Goal: Task Accomplishment & Management: Use online tool/utility

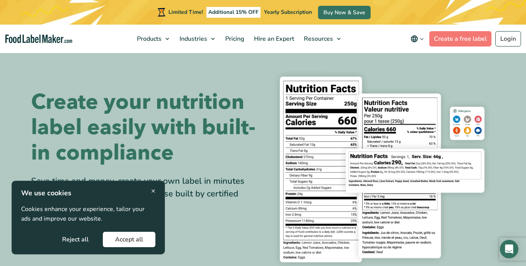
scroll to position [25, 0]
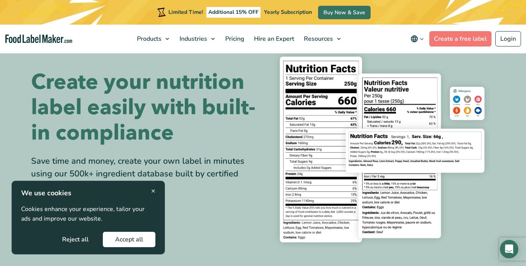
click at [79, 242] on button "Reject all" at bounding box center [75, 238] width 51 height 15
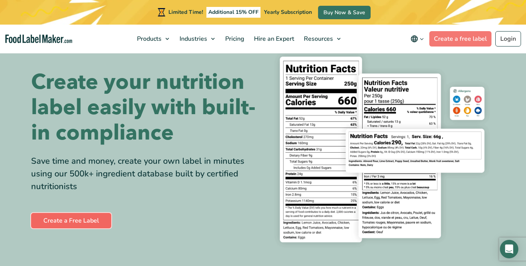
click at [67, 219] on link "Create a Free Label" at bounding box center [71, 220] width 80 height 15
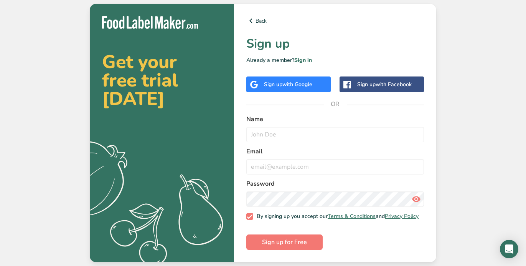
click at [281, 80] on div "Sign up with Google" at bounding box center [288, 84] width 48 height 8
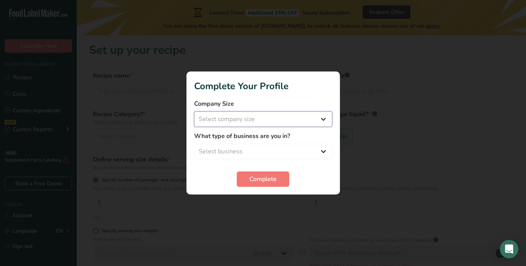
click at [254, 115] on select "Select company size Fewer than 10 Employees 10 to 50 Employees 51 to 500 Employ…" at bounding box center [263, 118] width 138 height 15
select select "1"
click at [194, 111] on select "Select company size Fewer than 10 Employees 10 to 50 Employees 51 to 500 Employ…" at bounding box center [263, 118] width 138 height 15
click at [237, 150] on select "Select business Packaged Food Manufacturer Restaurant & Cafe Bakery Meal Plans …" at bounding box center [263, 151] width 138 height 15
select select "5"
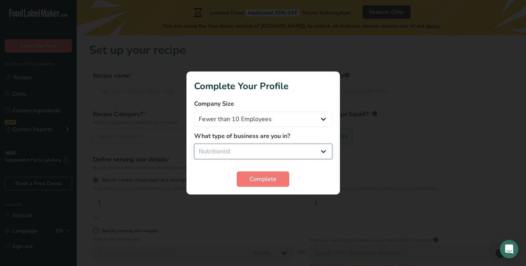
click at [194, 144] on select "Select business Packaged Food Manufacturer Restaurant & Cafe Bakery Meal Plans …" at bounding box center [263, 151] width 138 height 15
click at [262, 183] on span "Complete" at bounding box center [262, 178] width 27 height 9
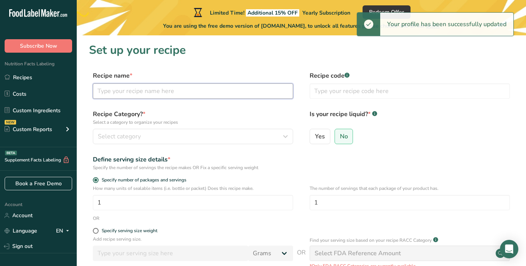
click at [135, 92] on input "text" at bounding box center [193, 90] width 200 height 15
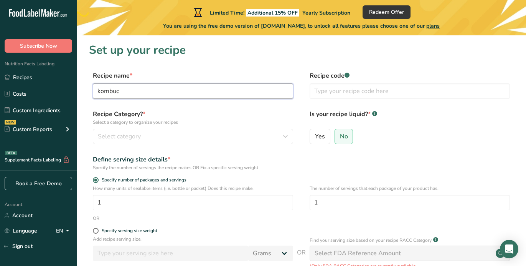
click at [135, 92] on input "kombuc" at bounding box center [193, 90] width 200 height 15
type input "kombucha lemon verbena"
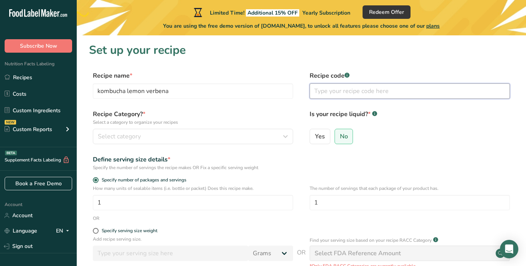
click at [335, 90] on input "text" at bounding box center [410, 90] width 200 height 15
type input "k"
type input "kombulemon"
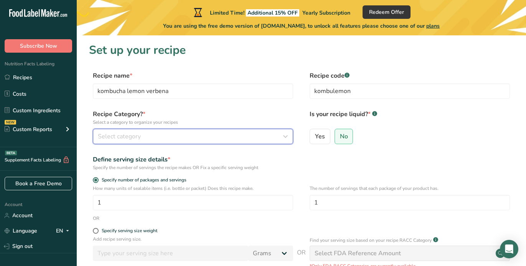
click at [123, 140] on span "Select category" at bounding box center [119, 136] width 43 height 9
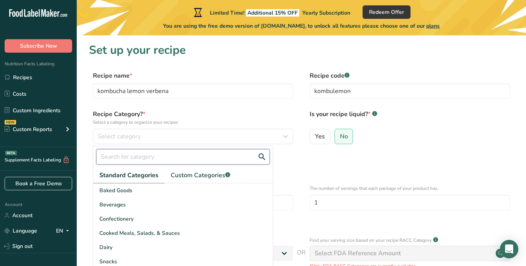
click at [116, 153] on input "text" at bounding box center [182, 156] width 173 height 15
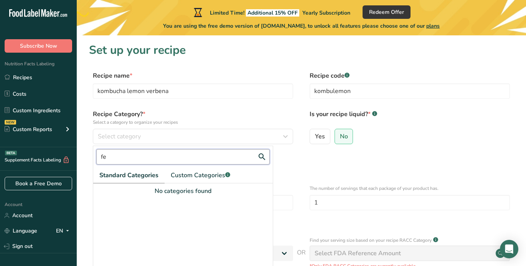
type input "f"
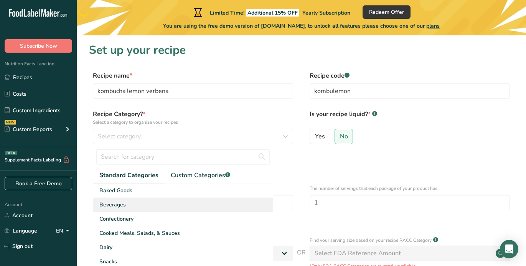
click at [153, 200] on div "Beverages" at bounding box center [183, 204] width 180 height 14
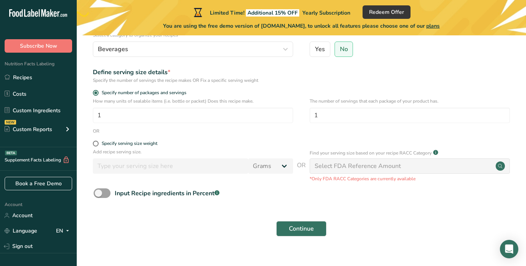
scroll to position [91, 0]
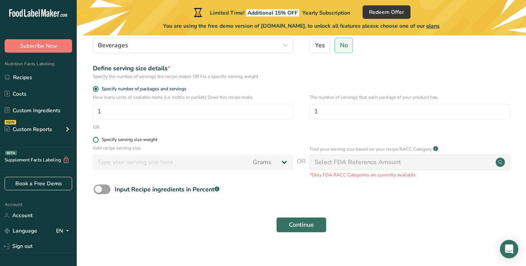
click at [94, 141] on span at bounding box center [96, 140] width 6 height 6
click at [94, 141] on input "Specify serving size weight" at bounding box center [95, 139] width 5 height 5
radio input "true"
radio input "false"
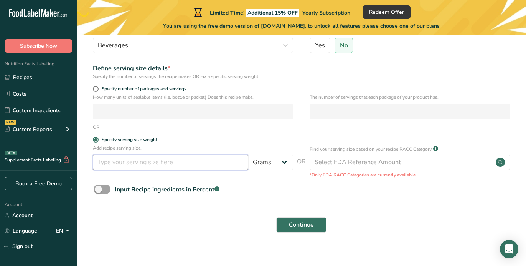
click at [128, 165] on input "number" at bounding box center [170, 161] width 155 height 15
type input "330"
click at [267, 164] on select "Grams kg mg mcg lb oz l mL fl oz tbsp tsp cup qt gallon" at bounding box center [270, 161] width 45 height 15
select select "17"
click at [248, 154] on select "Grams kg mg mcg lb oz l mL fl oz tbsp tsp cup qt gallon" at bounding box center [270, 161] width 45 height 15
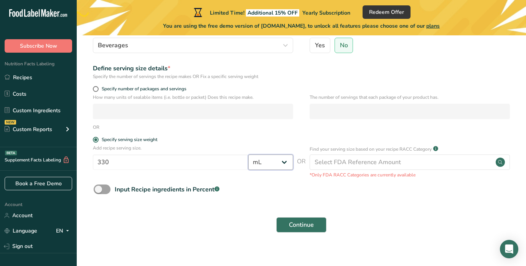
select select "22"
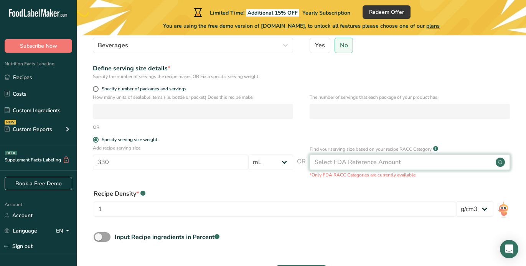
click at [385, 165] on div "Select FDA Reference Amount" at bounding box center [358, 161] width 86 height 9
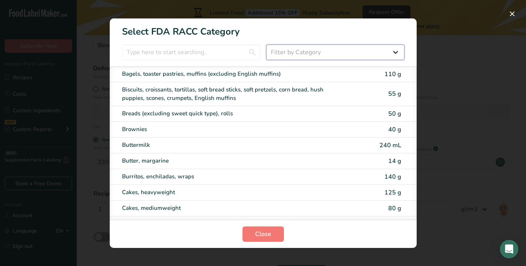
click at [307, 53] on select "Filter by Category All Bakery products Beverages Cereals and other grain produc…" at bounding box center [335, 52] width 138 height 15
select select "6"
click at [266, 45] on select "Filter by Category All Bakery products Beverages Cereals and other grain produc…" at bounding box center [335, 52] width 138 height 15
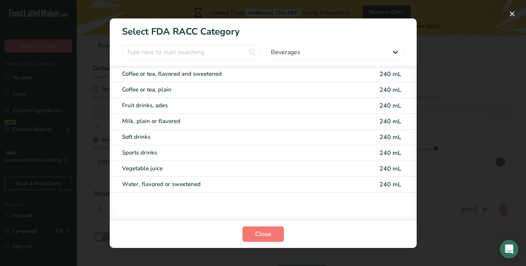
click at [152, 142] on div "Soft drinks 240 mL" at bounding box center [263, 137] width 307 height 16
type input "240"
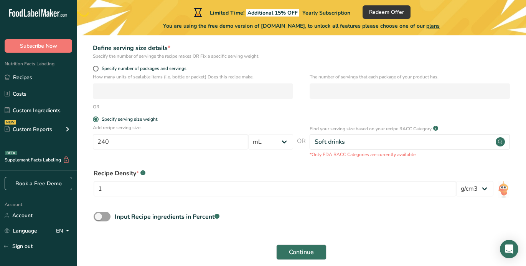
scroll to position [121, 0]
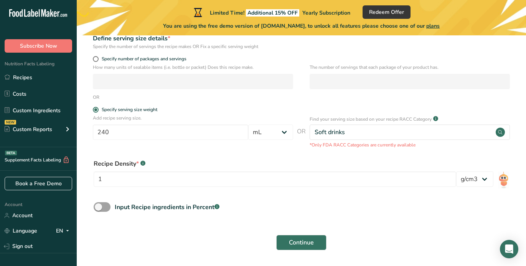
click at [437, 115] on div ".a-a{fill:#347362;}.b-a{fill:#fff;}" at bounding box center [435, 118] width 7 height 9
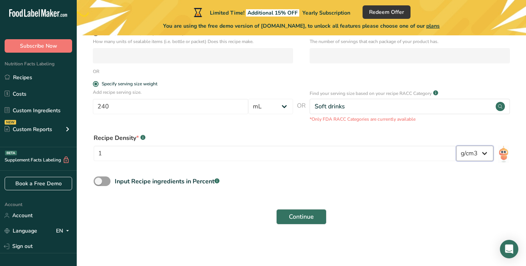
click at [480, 157] on select "lb/ft3 g/cm3" at bounding box center [474, 152] width 37 height 15
click at [140, 137] on icon ".a-a{fill:#347362;}.b-a{fill:#fff;}" at bounding box center [142, 137] width 5 height 5
click at [310, 219] on span "Continue" at bounding box center [301, 216] width 25 height 9
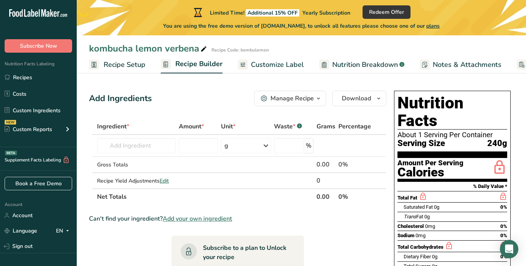
click at [125, 62] on span "Recipe Setup" at bounding box center [125, 64] width 42 height 10
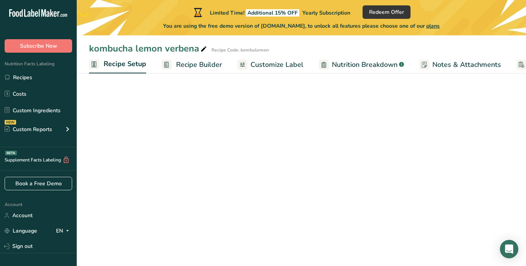
scroll to position [0, 3]
select select "17"
select select "22"
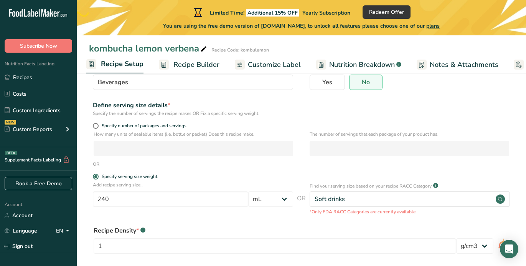
scroll to position [135, 0]
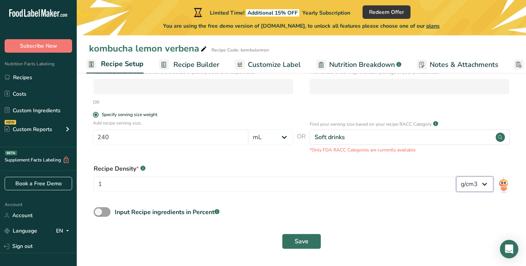
click at [477, 186] on select "lb/ft3 g/cm3" at bounding box center [474, 183] width 37 height 15
click at [122, 134] on input "240" at bounding box center [170, 136] width 155 height 15
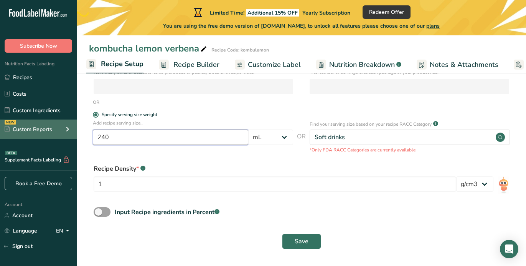
drag, startPoint x: 122, startPoint y: 134, endPoint x: 61, endPoint y: 134, distance: 61.0
click at [64, 134] on div ".a-20{fill:#fff;} Subscribe Now Nutrition Facts Labeling Recipes Costs Custom I…" at bounding box center [263, 65] width 526 height 401
type input "330"
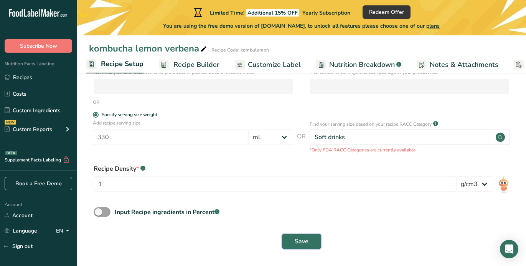
click at [312, 239] on button "Save" at bounding box center [301, 240] width 39 height 15
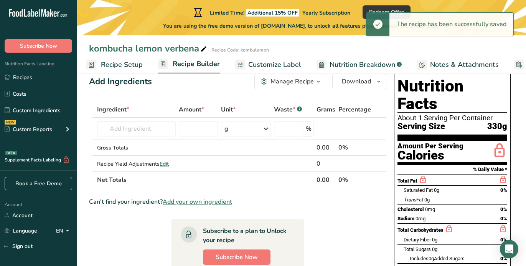
scroll to position [17, 0]
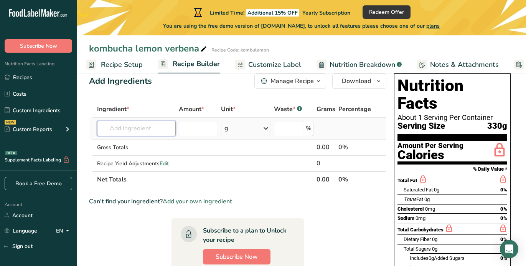
click at [134, 124] on input "text" at bounding box center [136, 127] width 79 height 15
type input "l"
